Goal: Manage account settings

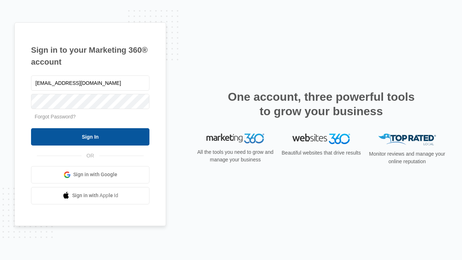
click at [90, 137] on input "Sign In" at bounding box center [90, 136] width 118 height 17
